Goal: Information Seeking & Learning: Learn about a topic

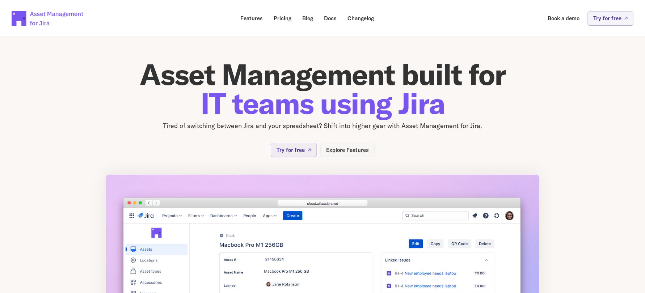
click at [352, 151] on p "Explore Features" at bounding box center [347, 149] width 43 height 5
click at [295, 151] on p "Try for free" at bounding box center [290, 149] width 28 height 5
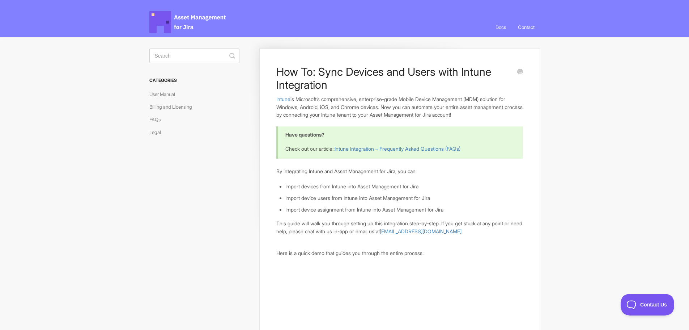
click at [568, 14] on div "Asset Management for Jira Docs Toggle Navigation Docs Contact Contact" at bounding box center [344, 18] width 689 height 37
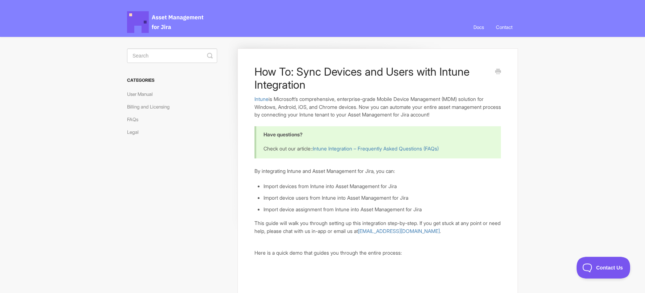
click at [566, 21] on div "Asset Management for Jira Docs Toggle Navigation Docs Contact Contact" at bounding box center [322, 18] width 645 height 37
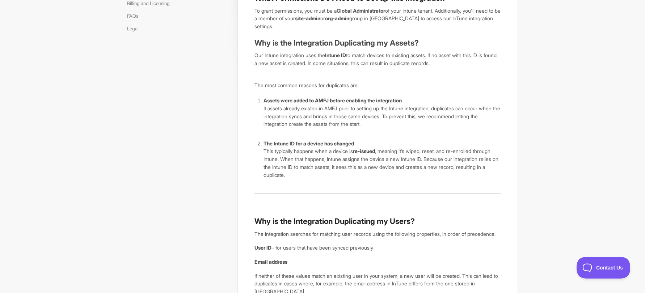
scroll to position [121, 0]
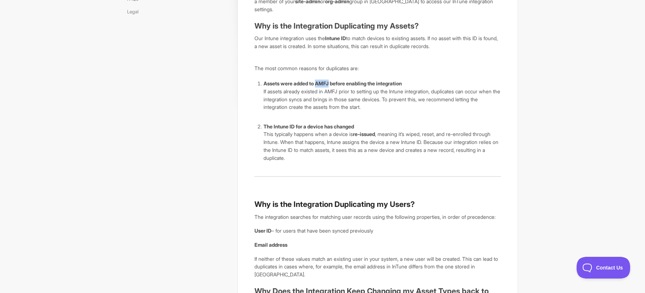
drag, startPoint x: 319, startPoint y: 84, endPoint x: 331, endPoint y: 84, distance: 12.3
click at [331, 84] on strong "Assets were added to AMFJ before enabling the integration" at bounding box center [332, 83] width 138 height 6
copy strong "AMFJ"
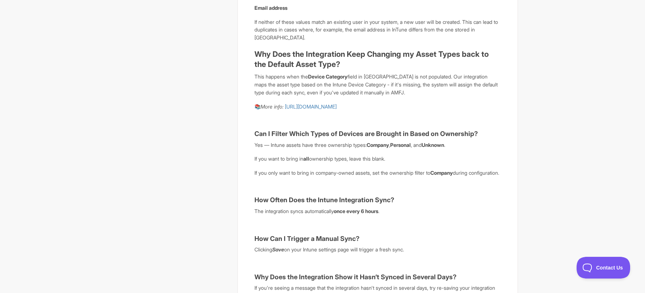
scroll to position [362, 0]
